Goal: Information Seeking & Learning: Learn about a topic

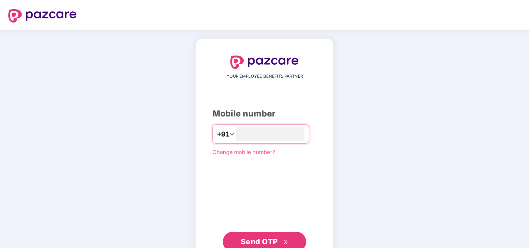
type input "**********"
click at [260, 239] on span "Send OTP" at bounding box center [259, 241] width 37 height 9
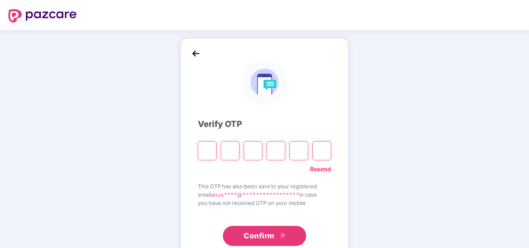
paste input "*"
type input "*"
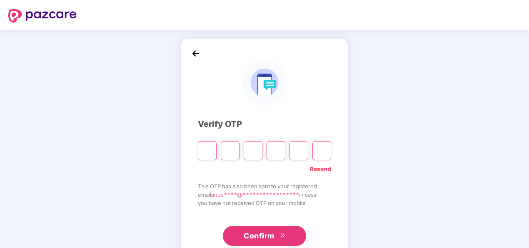
type input "*"
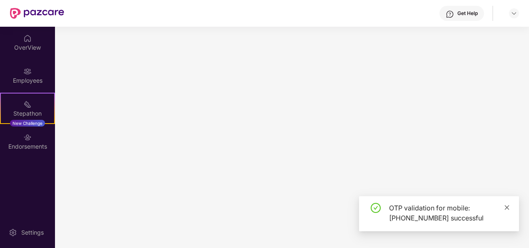
click at [508, 207] on icon "close" at bounding box center [507, 207] width 6 height 6
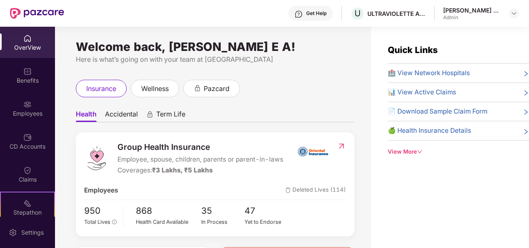
click at [29, 53] on div "OverView" at bounding box center [27, 42] width 55 height 31
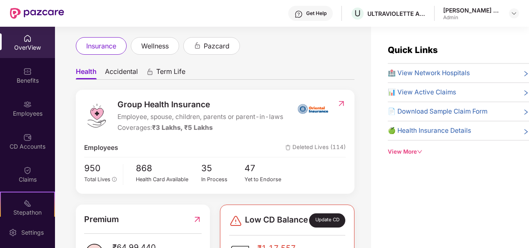
scroll to position [83, 0]
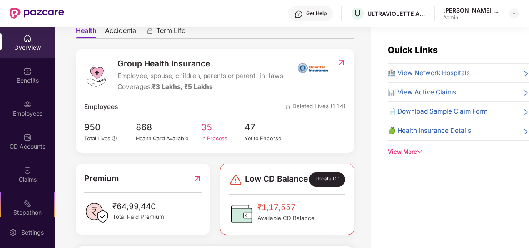
click at [213, 133] on span "35" at bounding box center [223, 127] width 44 height 14
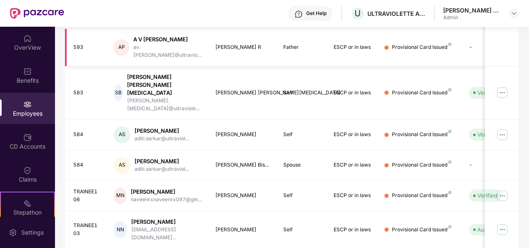
scroll to position [263, 0]
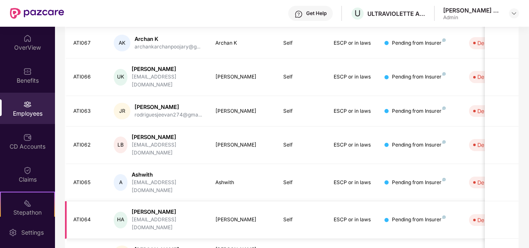
scroll to position [270, 0]
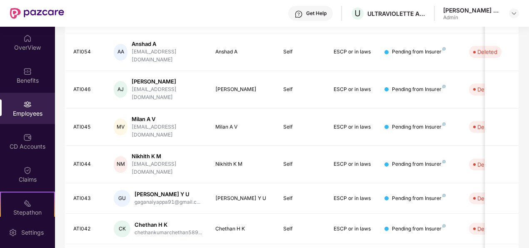
scroll to position [263, 0]
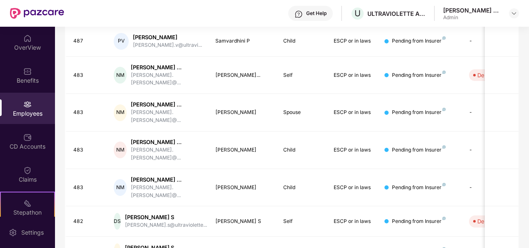
scroll to position [291, 0]
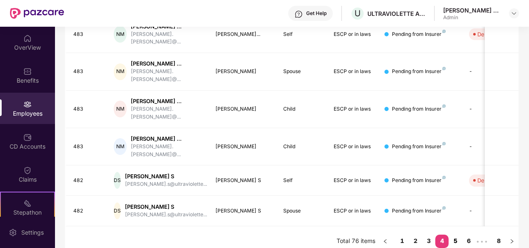
click at [460, 234] on link "5" at bounding box center [455, 240] width 13 height 13
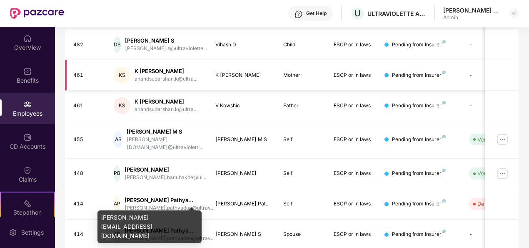
scroll to position [277, 0]
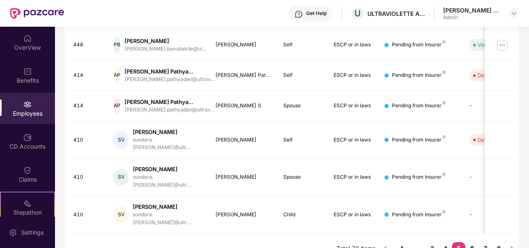
click at [475, 242] on link "6" at bounding box center [472, 248] width 13 height 13
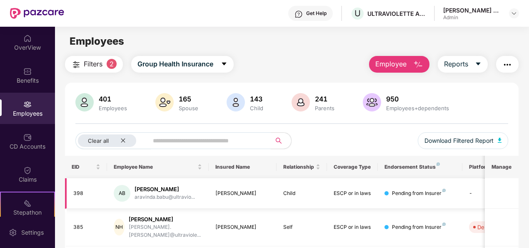
scroll to position [125, 0]
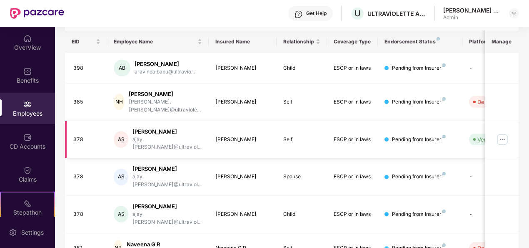
click at [507, 133] on img at bounding box center [502, 139] width 13 height 13
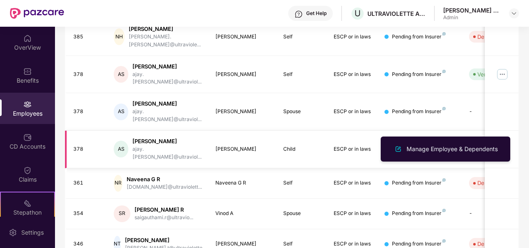
scroll to position [263, 0]
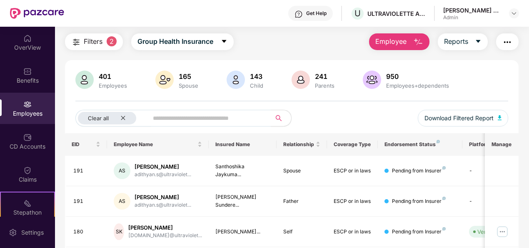
scroll to position [0, 0]
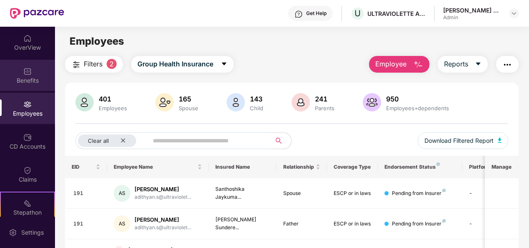
click at [24, 78] on div "Benefits" at bounding box center [27, 80] width 55 height 8
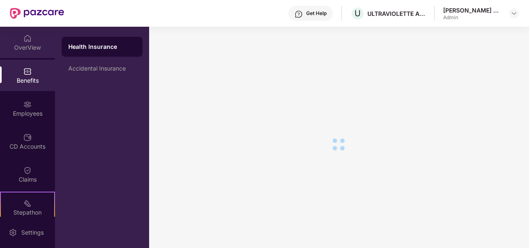
click at [27, 53] on div "OverView" at bounding box center [27, 42] width 55 height 31
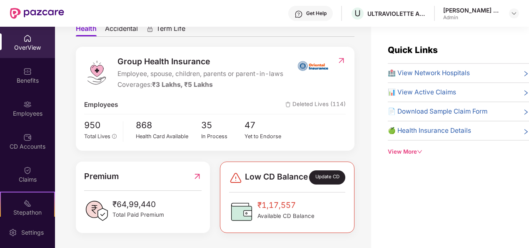
scroll to position [92, 0]
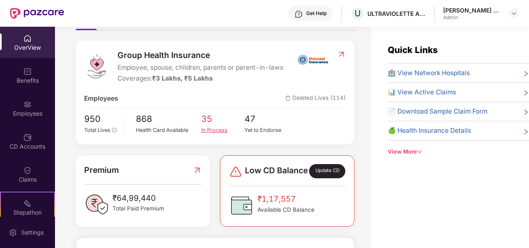
click at [204, 117] on span "35" at bounding box center [223, 119] width 44 height 14
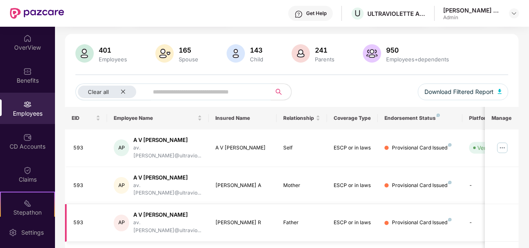
scroll to position [0, 0]
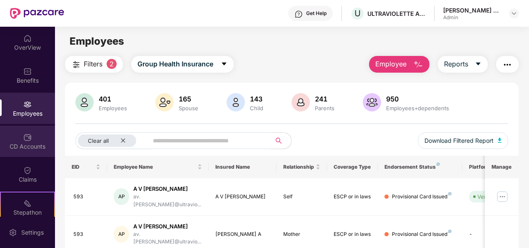
click at [26, 139] on img at bounding box center [27, 137] width 8 height 8
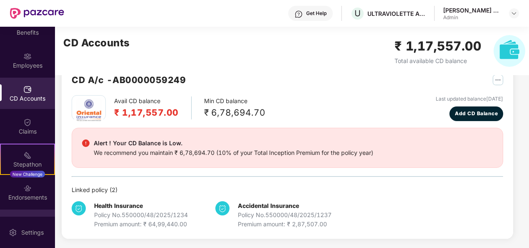
scroll to position [73, 0]
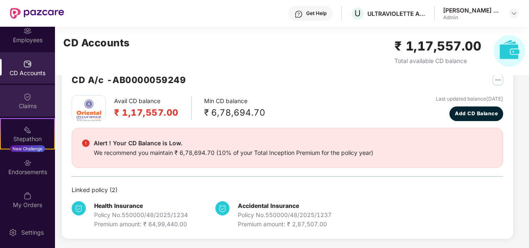
click at [28, 100] on img at bounding box center [27, 97] width 8 height 8
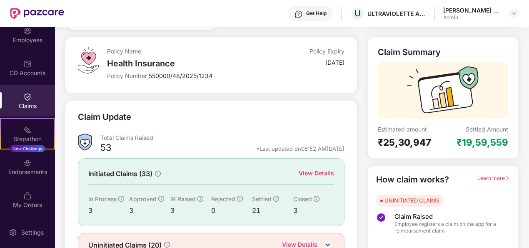
scroll to position [78, 0]
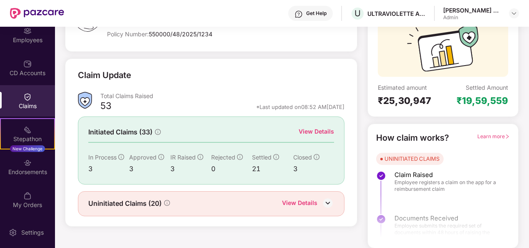
click at [296, 202] on div "View Details" at bounding box center [299, 203] width 35 height 11
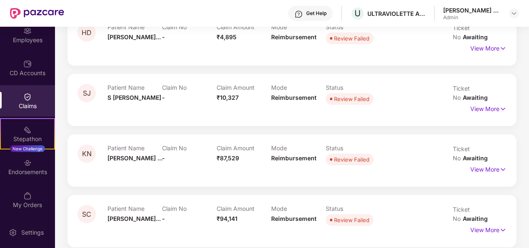
scroll to position [969, 0]
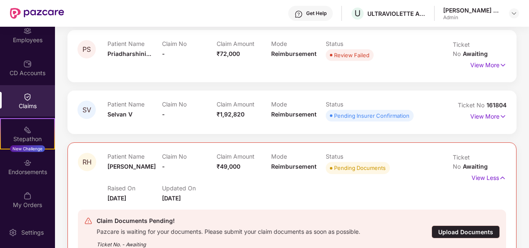
scroll to position [1138, 0]
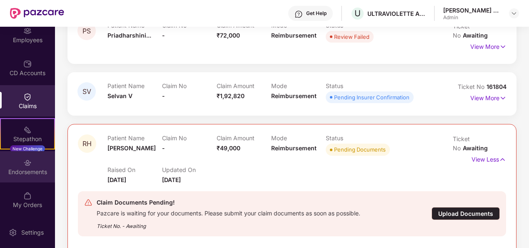
click at [32, 171] on div "Endorsements" at bounding box center [27, 172] width 55 height 8
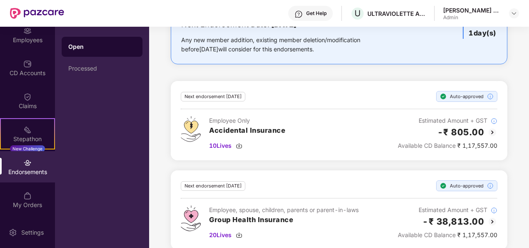
scroll to position [263, 0]
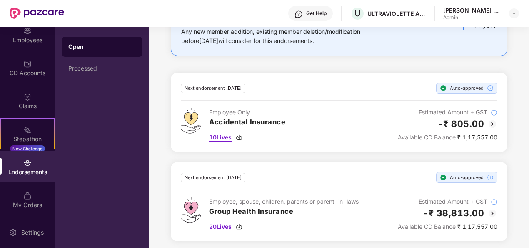
click at [225, 135] on span "10 Lives" at bounding box center [220, 137] width 23 height 9
click at [276, 9] on div "Get Help U ULTRAVIOLETTE AUTOMOTIVE PRIVATE LIMITED [PERSON_NAME] E A Admin" at bounding box center [291, 13] width 455 height 27
click at [86, 71] on div "Processed" at bounding box center [102, 68] width 68 height 7
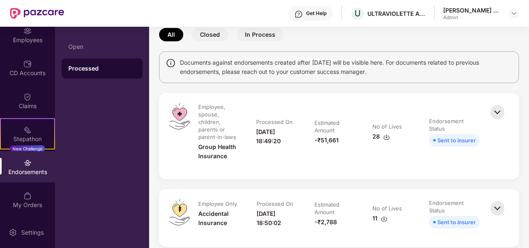
scroll to position [83, 0]
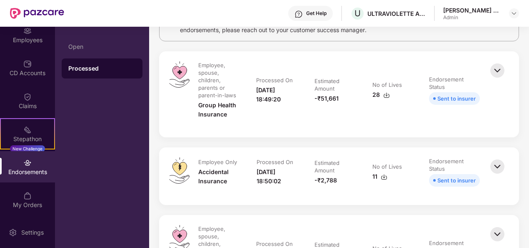
click at [384, 93] on img at bounding box center [386, 95] width 7 height 7
click at [101, 133] on div "Open Processed" at bounding box center [102, 137] width 94 height 221
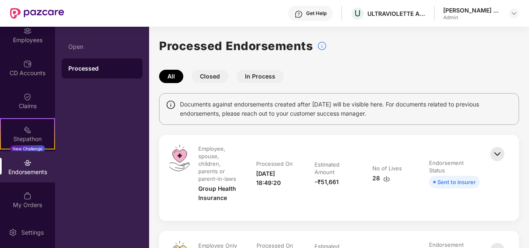
click at [384, 175] on img at bounding box center [386, 178] width 7 height 7
click at [81, 47] on div "Open" at bounding box center [102, 46] width 68 height 7
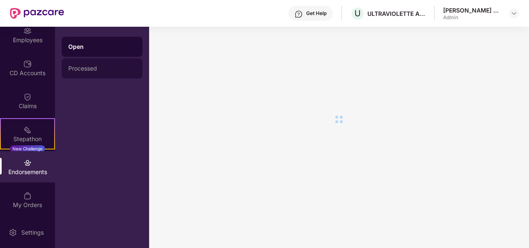
click at [85, 72] on div "Processed" at bounding box center [102, 68] width 81 height 20
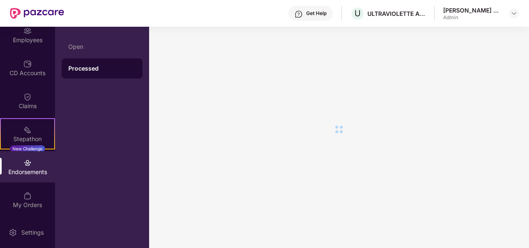
click at [84, 72] on div "Processed" at bounding box center [102, 68] width 68 height 8
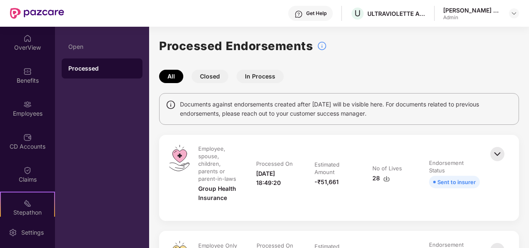
click at [493, 153] on img at bounding box center [498, 154] width 18 height 18
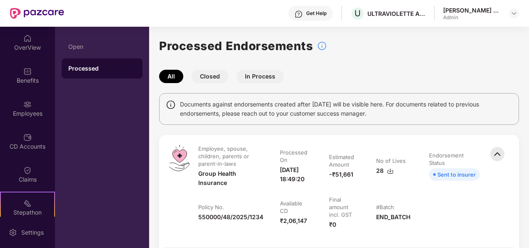
click at [496, 153] on img at bounding box center [498, 154] width 18 height 18
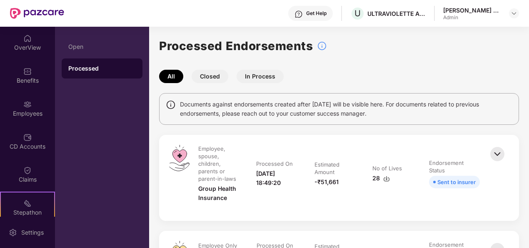
click at [496, 153] on img at bounding box center [498, 154] width 18 height 18
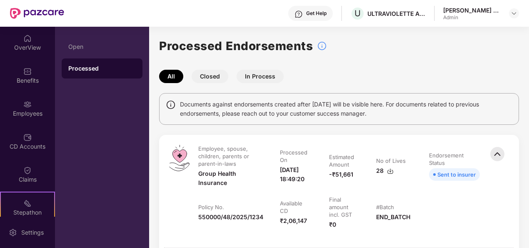
click at [496, 153] on img at bounding box center [498, 154] width 18 height 18
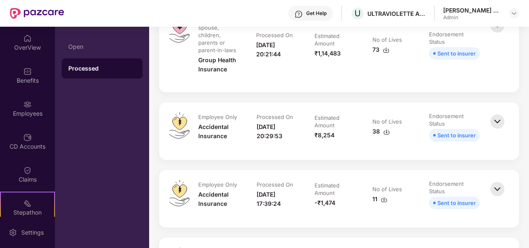
scroll to position [250, 0]
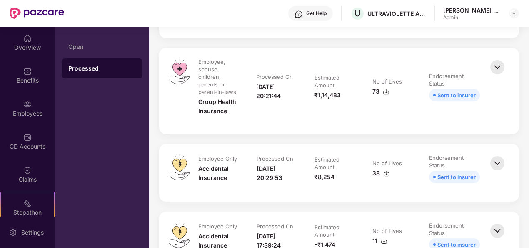
click at [384, 171] on img at bounding box center [386, 173] width 7 height 7
click at [378, 173] on div "38" at bounding box center [382, 172] width 18 height 9
click at [249, 15] on div "Get Help U ULTRAVIOLETTE AUTOMOTIVE PRIVATE LIMITED [PERSON_NAME] E A Admin" at bounding box center [291, 13] width 455 height 27
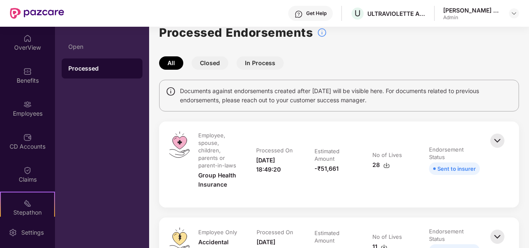
scroll to position [0, 0]
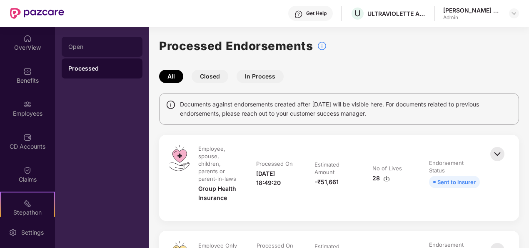
click at [72, 48] on div "Open" at bounding box center [102, 46] width 68 height 7
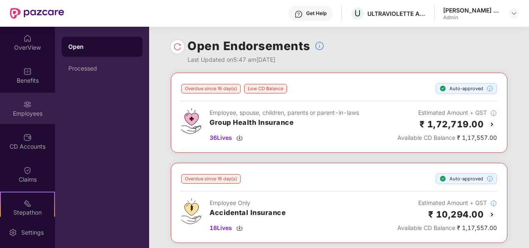
click at [27, 103] on img at bounding box center [27, 104] width 8 height 8
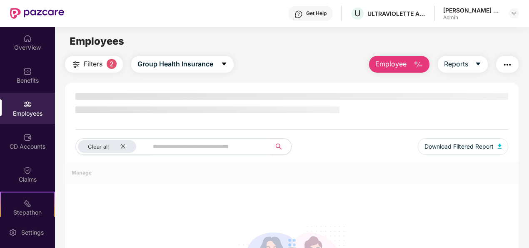
click at [198, 142] on input "text" at bounding box center [206, 146] width 107 height 13
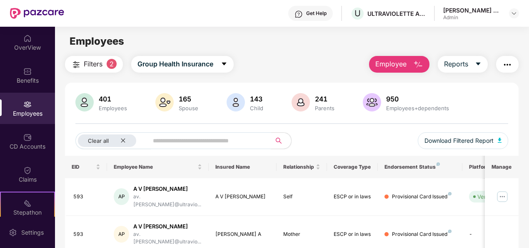
click at [178, 143] on input "text" at bounding box center [206, 140] width 107 height 13
paste input "**********"
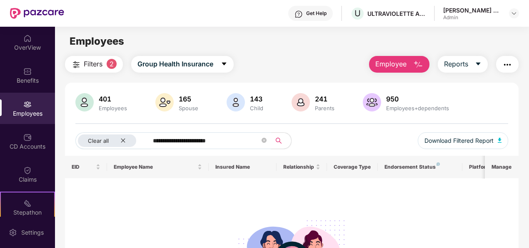
type input "**********"
click at [263, 140] on icon "close-circle" at bounding box center [264, 140] width 5 height 5
paste input "**********"
type input "**********"
click at [266, 139] on icon "close-circle" at bounding box center [264, 140] width 5 height 5
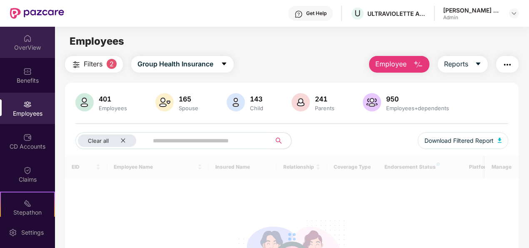
click at [30, 51] on div "OverView" at bounding box center [27, 47] width 55 height 8
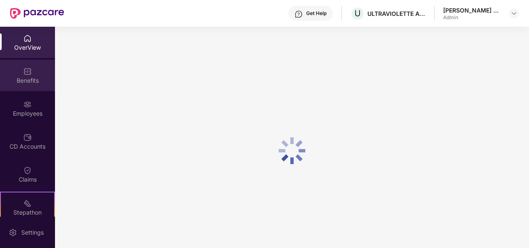
click at [35, 78] on div "Benefits" at bounding box center [27, 80] width 55 height 8
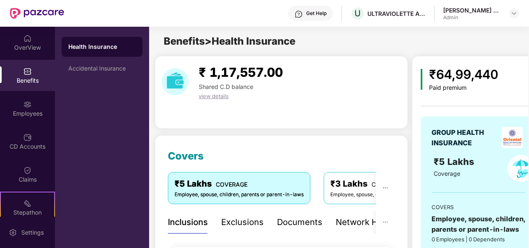
click at [94, 81] on div "Health Insurance Accidental Insurance" at bounding box center [102, 137] width 94 height 221
click at [96, 74] on div "Accidental Insurance" at bounding box center [102, 68] width 81 height 20
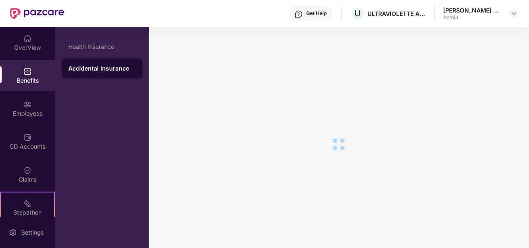
click at [15, 70] on div "Benefits" at bounding box center [27, 75] width 55 height 31
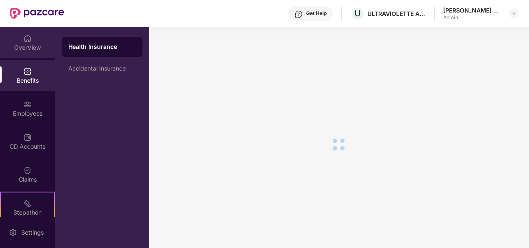
click at [31, 36] on div "OverView" at bounding box center [27, 42] width 55 height 31
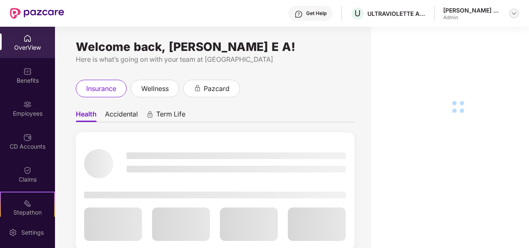
click at [515, 13] on img at bounding box center [514, 13] width 7 height 7
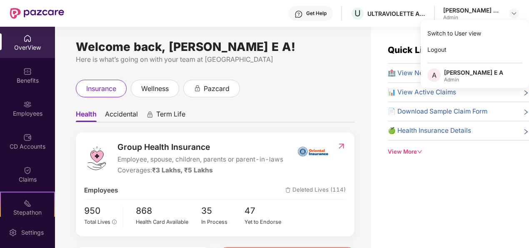
click at [288, 38] on div "Welcome back, [PERSON_NAME] E A! Here is what’s going on with your team at Pazc…" at bounding box center [213, 142] width 316 height 231
click at [27, 48] on div "OverView" at bounding box center [27, 47] width 55 height 8
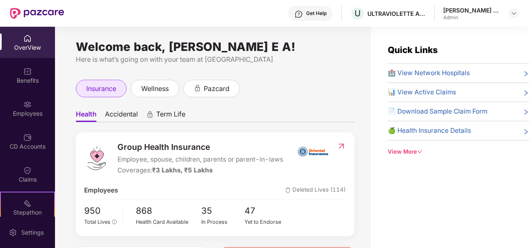
click at [88, 88] on span "insurance" at bounding box center [101, 88] width 30 height 10
click at [117, 110] on span "Accidental" at bounding box center [121, 116] width 33 height 12
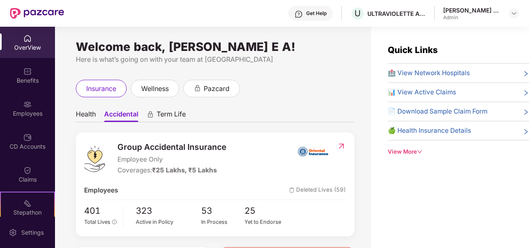
click at [167, 114] on span "Term Life" at bounding box center [171, 116] width 29 height 12
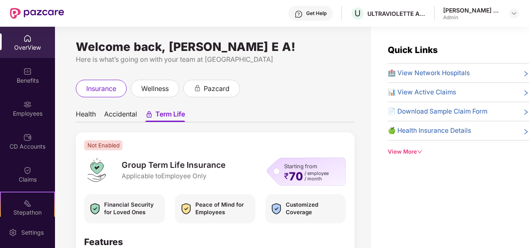
click at [90, 114] on span "Health" at bounding box center [86, 116] width 20 height 12
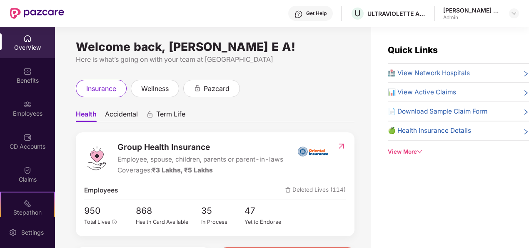
click at [29, 52] on div "OverView" at bounding box center [27, 42] width 55 height 31
click at [15, 36] on div "OverView" at bounding box center [27, 42] width 55 height 31
click at [21, 51] on div "OverView" at bounding box center [27, 47] width 55 height 8
click at [27, 74] on img at bounding box center [27, 71] width 8 height 8
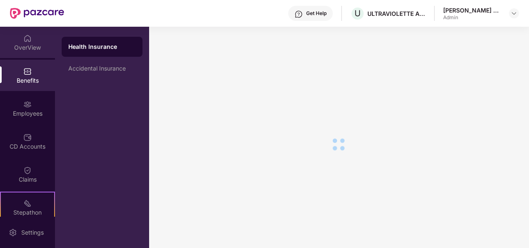
click at [25, 50] on div "OverView" at bounding box center [27, 47] width 55 height 8
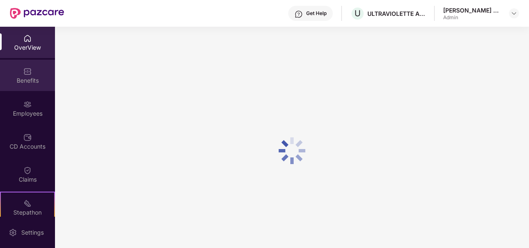
click at [28, 83] on div "Benefits" at bounding box center [27, 80] width 55 height 8
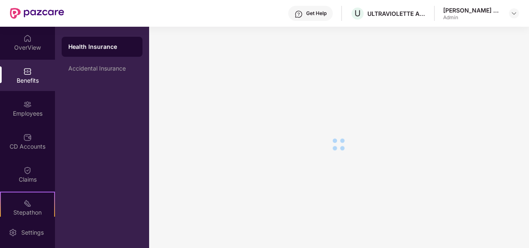
click at [93, 49] on div "Health Insurance" at bounding box center [102, 47] width 68 height 8
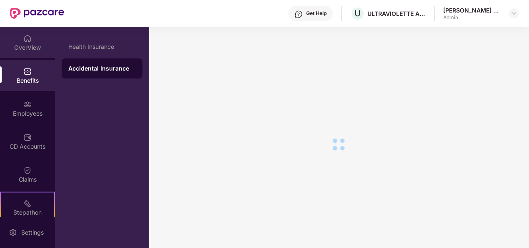
click at [32, 40] on div "OverView" at bounding box center [27, 42] width 55 height 31
